Goal: Communication & Community: Ask a question

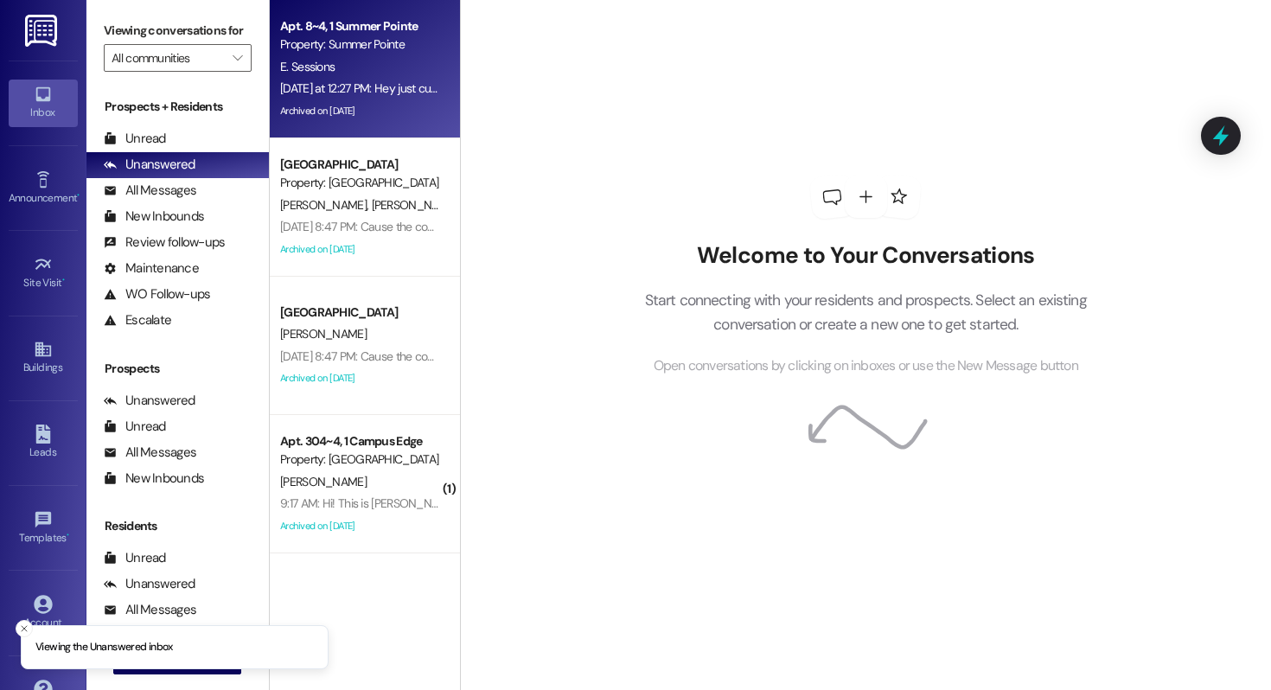
click at [366, 78] on div "[DATE] at 12:27 PM: Hey just curious, did [PERSON_NAME] not move in after all? …" at bounding box center [359, 89] width 163 height 22
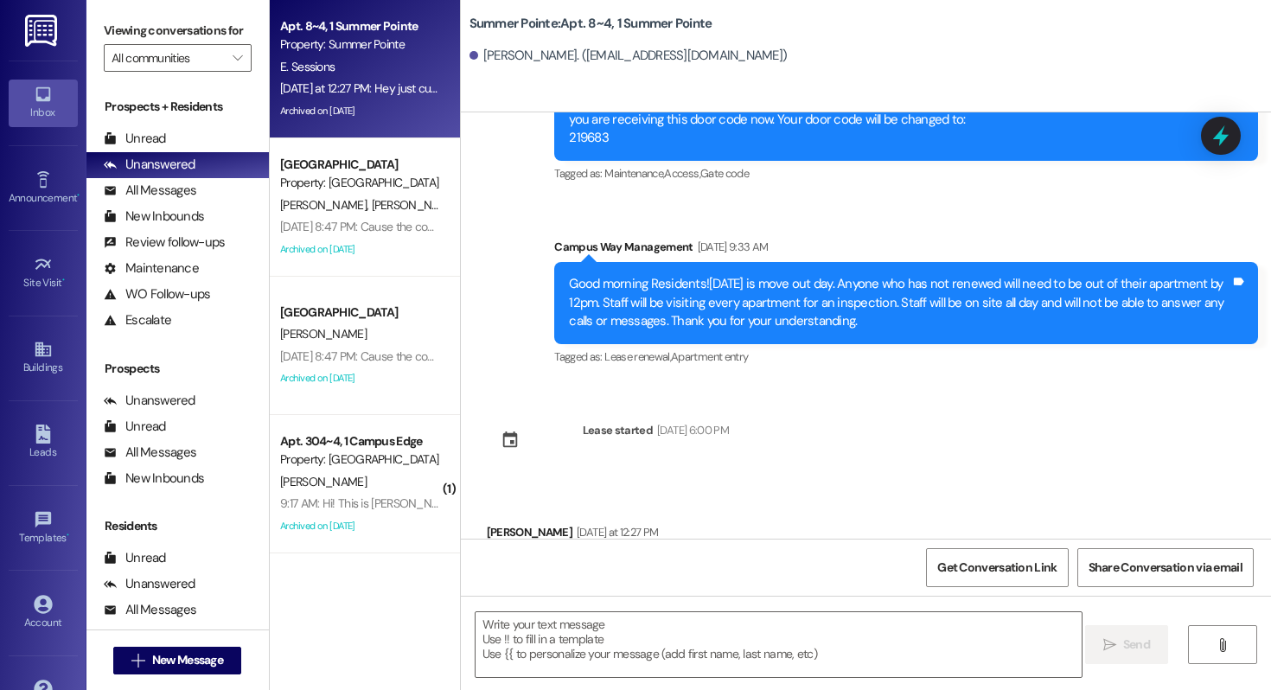
scroll to position [12268, 0]
click at [204, 656] on span "New Message" at bounding box center [187, 660] width 71 height 18
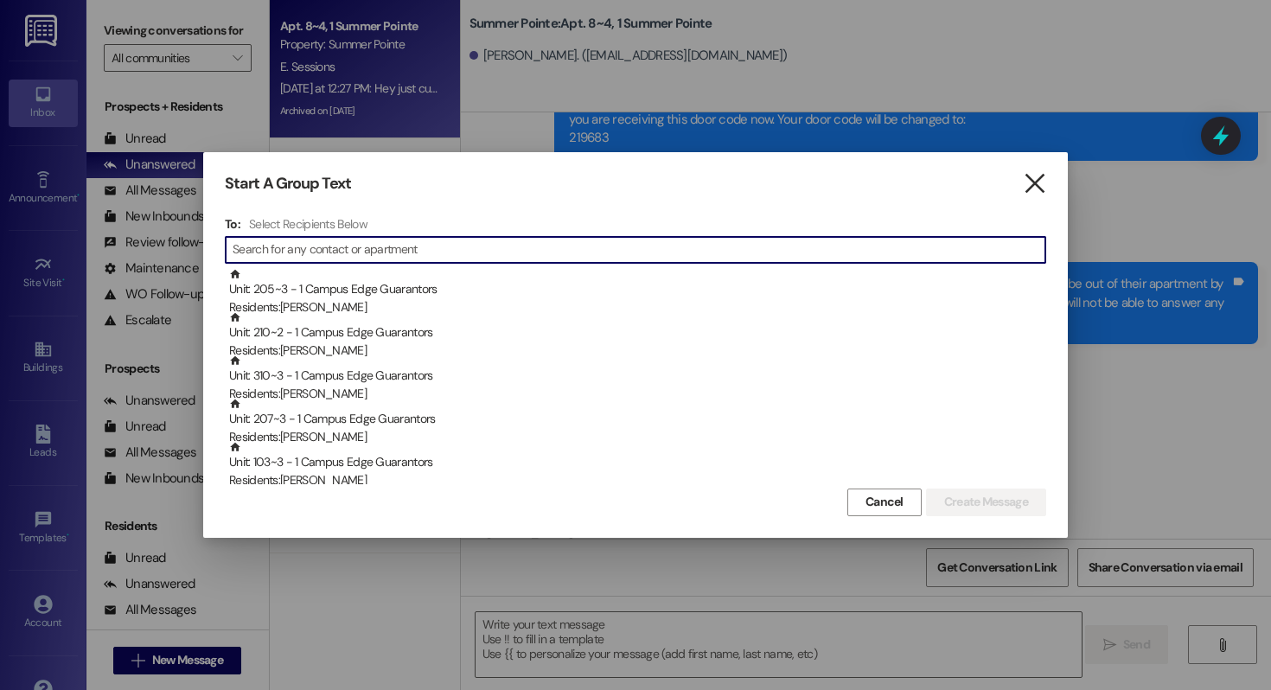
click at [1028, 186] on icon "" at bounding box center [1034, 184] width 23 height 18
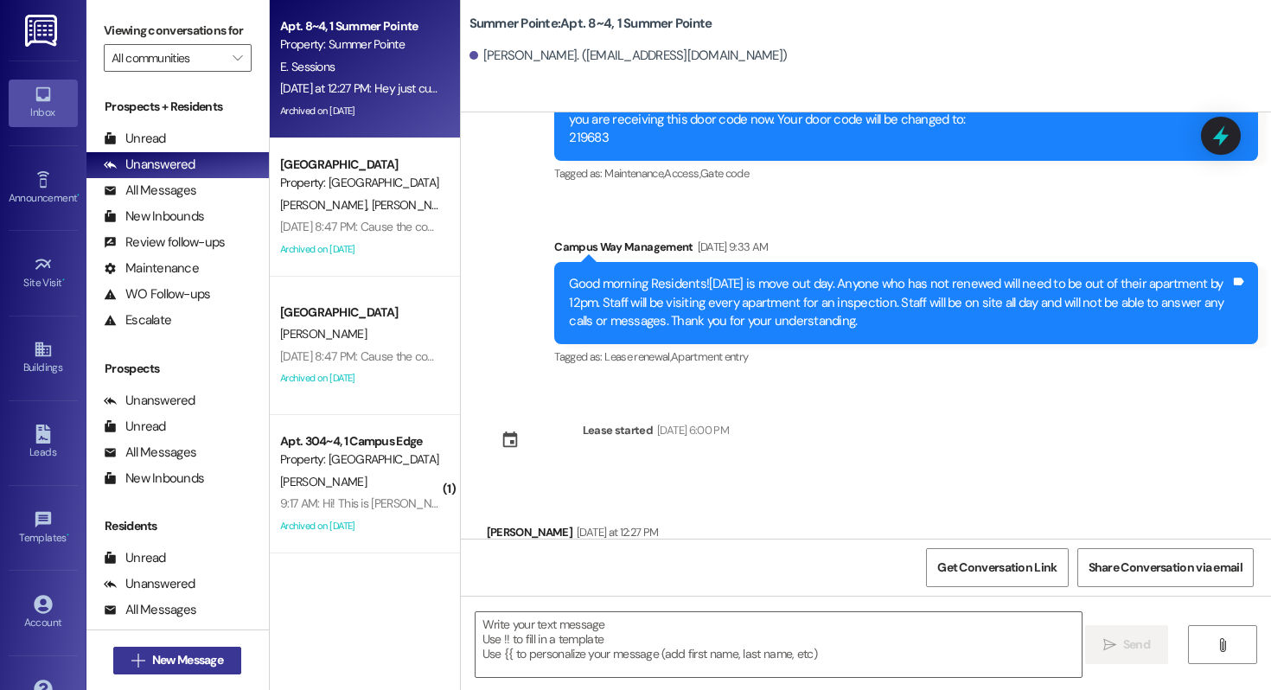
click at [179, 664] on span "New Message" at bounding box center [187, 660] width 71 height 18
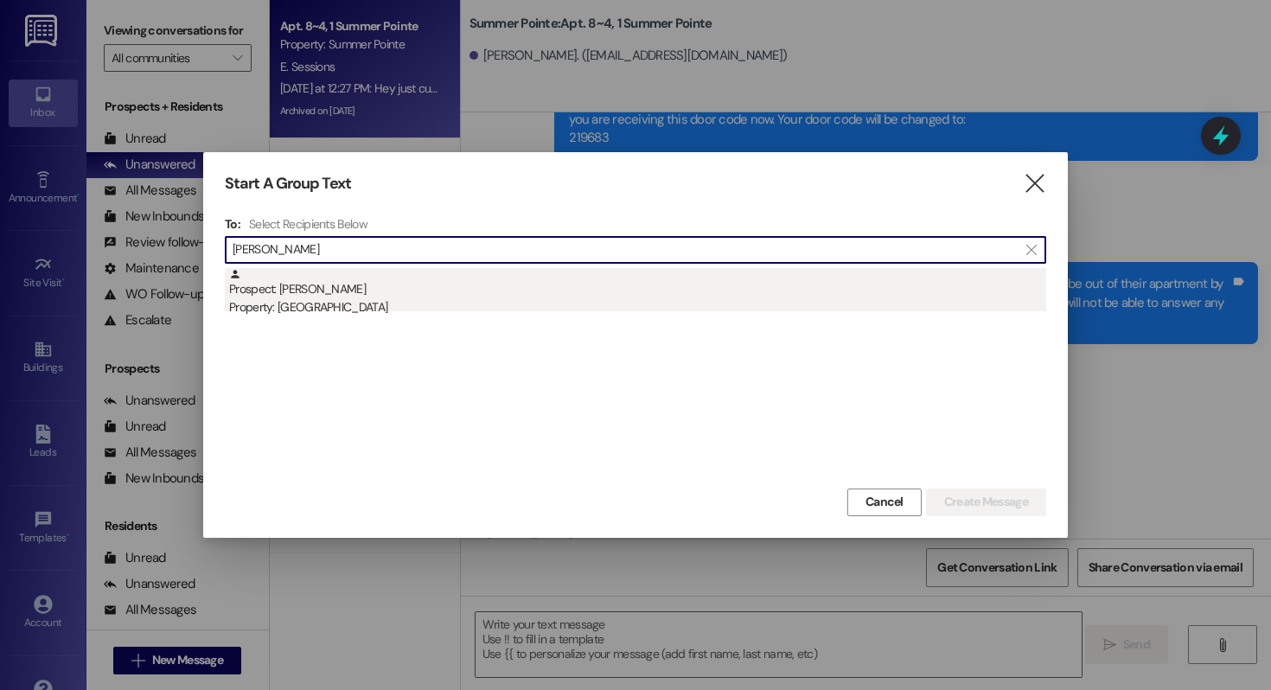
type input "christopher diaz"
click at [472, 303] on div "Property: [GEOGRAPHIC_DATA]" at bounding box center [637, 307] width 817 height 18
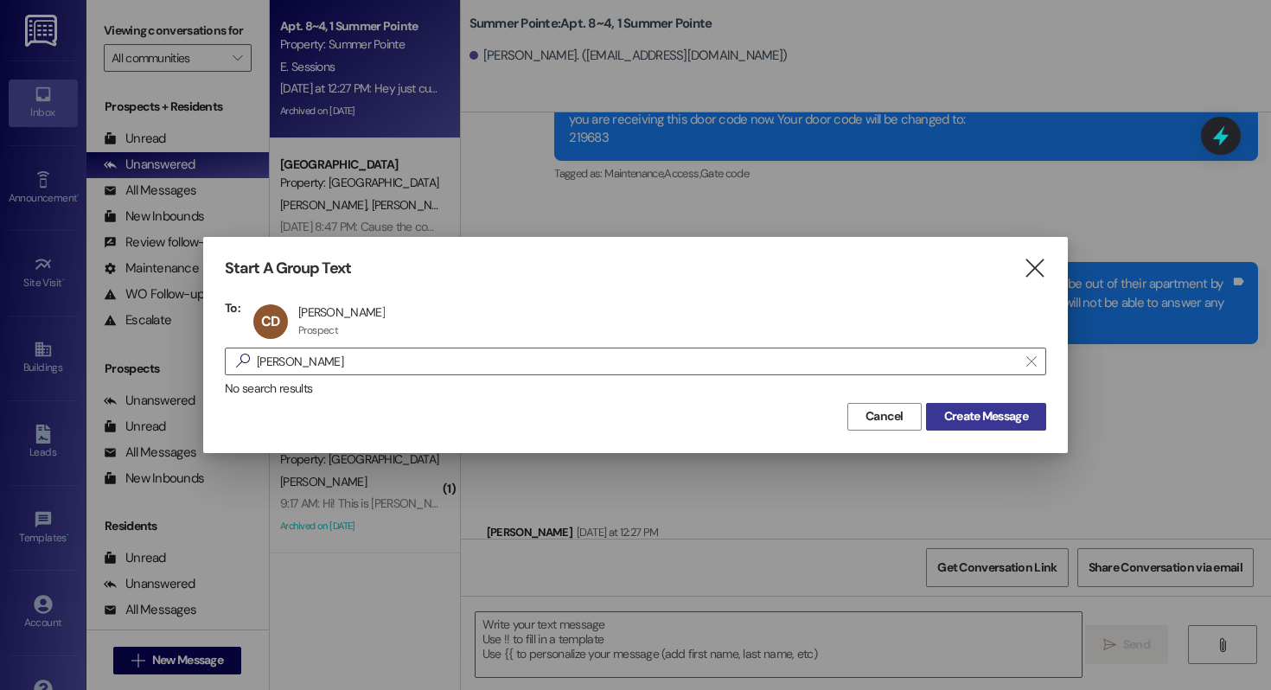
click at [972, 416] on span "Create Message" at bounding box center [986, 416] width 84 height 18
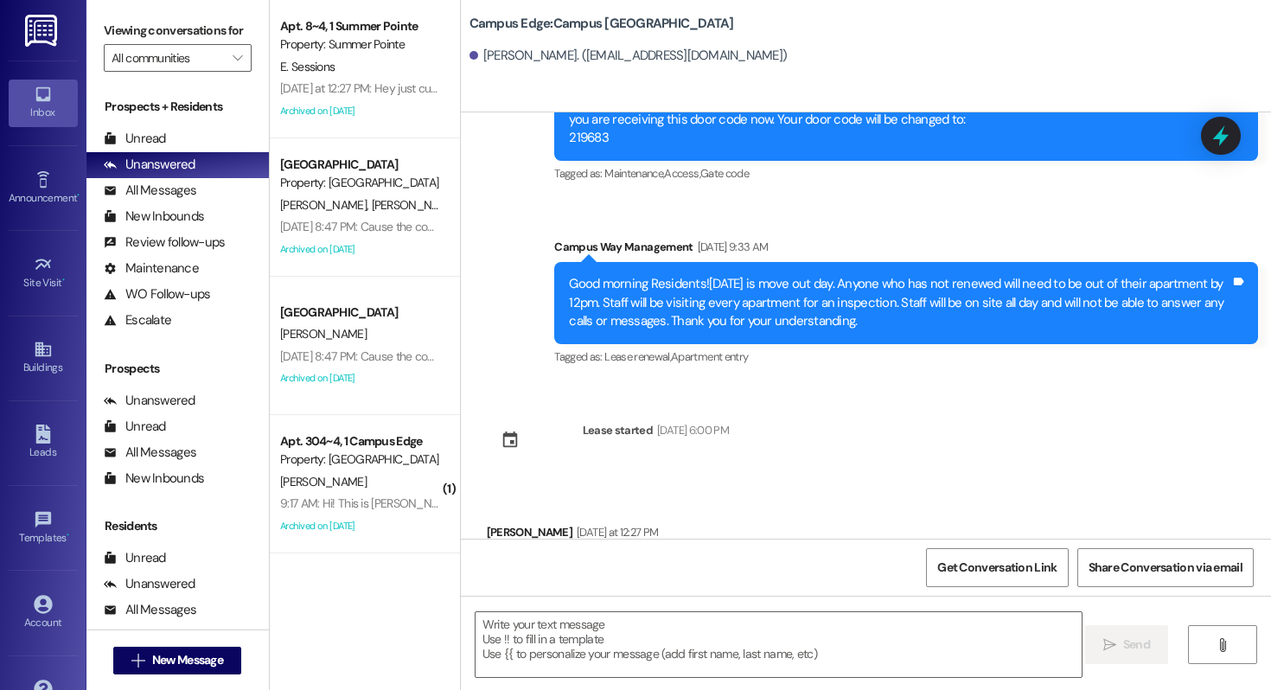
scroll to position [1399, 0]
